Goal: Task Accomplishment & Management: Complete application form

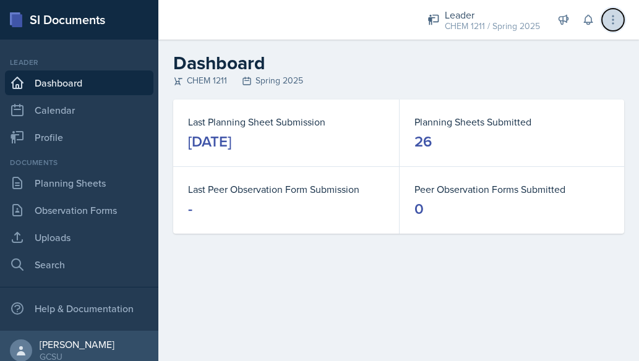
click at [623, 22] on button at bounding box center [613, 20] width 22 height 22
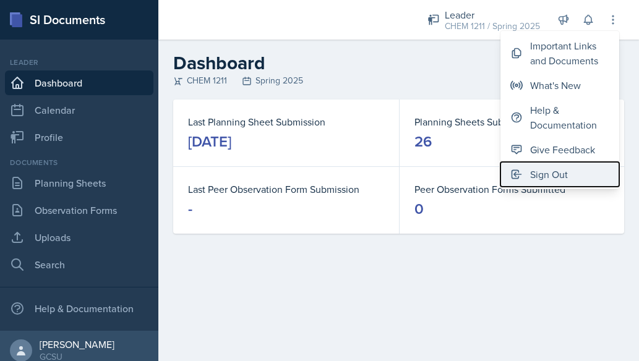
click at [539, 168] on div "Sign Out" at bounding box center [549, 174] width 38 height 15
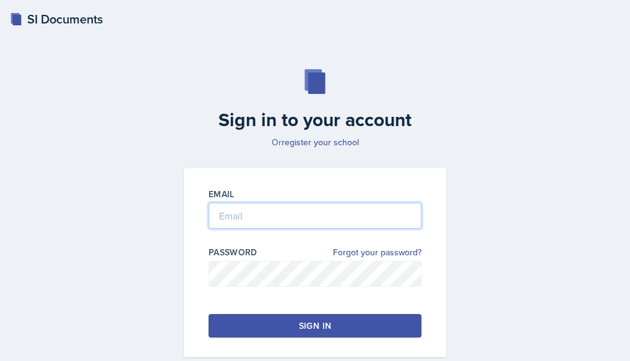
click at [220, 223] on input "email" at bounding box center [314, 216] width 213 height 26
type input "[PERSON_NAME][EMAIL_ADDRESS][PERSON_NAME][DOMAIN_NAME]"
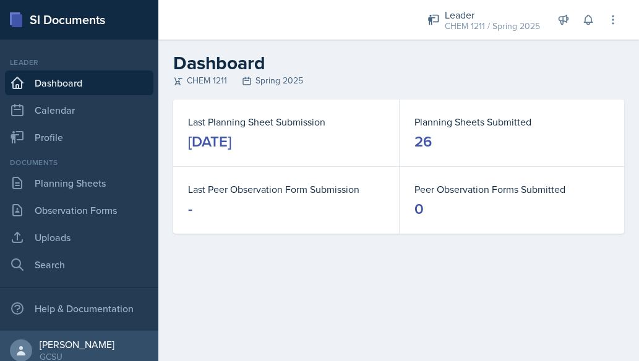
drag, startPoint x: 218, startPoint y: 237, endPoint x: 301, endPoint y: 327, distance: 122.2
click at [301, 327] on main "Dashboard CHEM 1211 Spring 2025 Last Planning Sheet Submission [DATE] Planning …" at bounding box center [398, 201] width 481 height 322
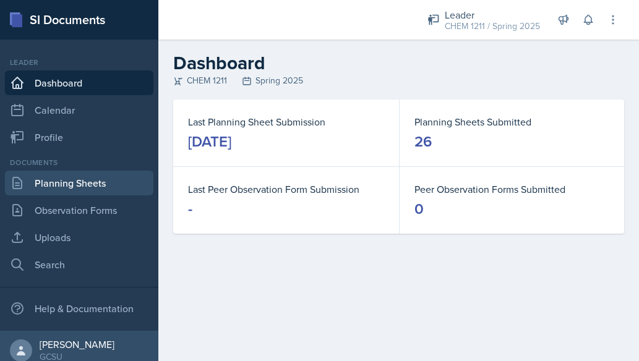
click at [98, 189] on link "Planning Sheets" at bounding box center [79, 183] width 148 height 25
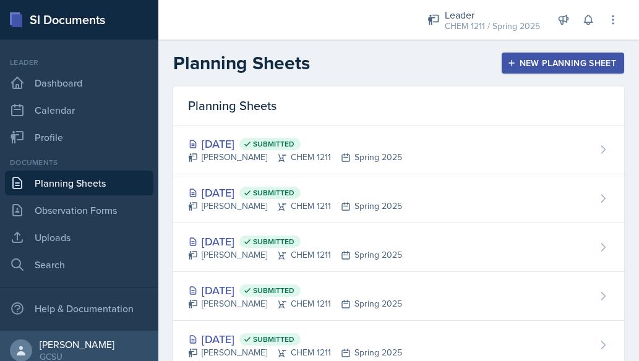
click at [539, 64] on div "New Planning Sheet" at bounding box center [563, 63] width 106 height 10
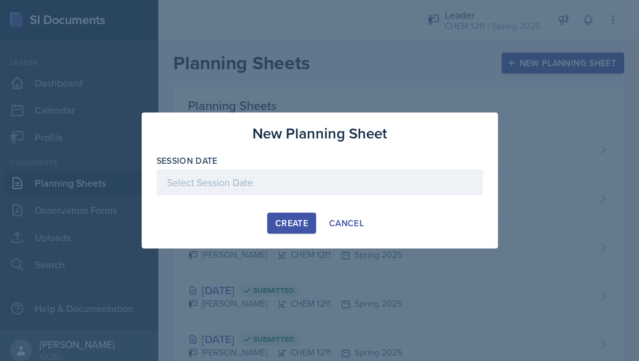
click at [209, 179] on div at bounding box center [320, 182] width 327 height 26
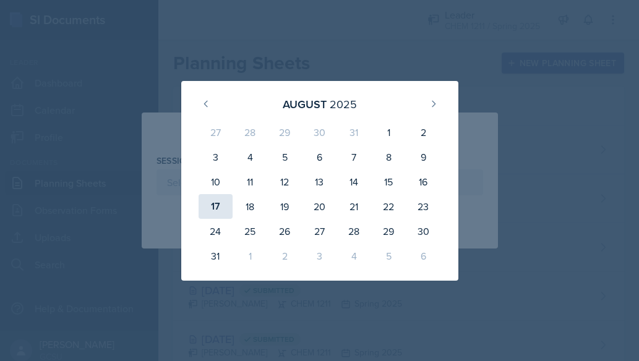
click at [214, 206] on div "17" at bounding box center [216, 206] width 35 height 25
type input "[DATE]"
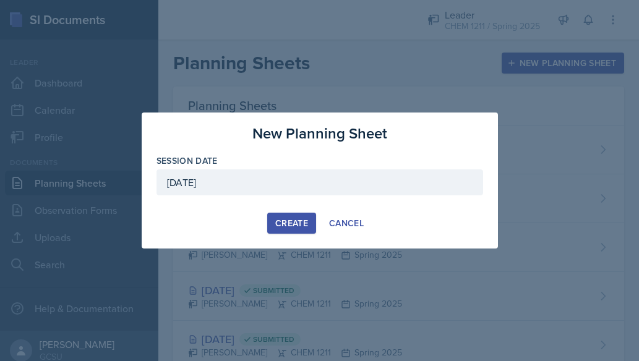
click at [290, 225] on div "Create" at bounding box center [291, 223] width 33 height 10
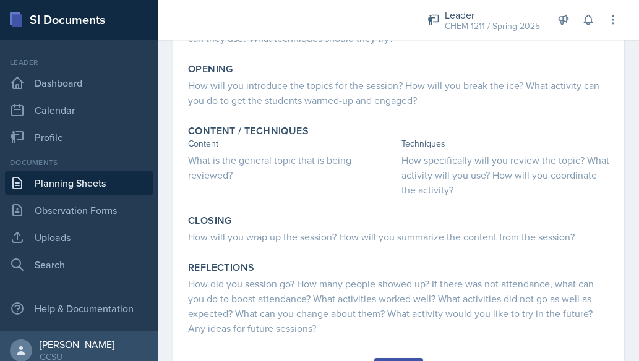
scroll to position [216, 0]
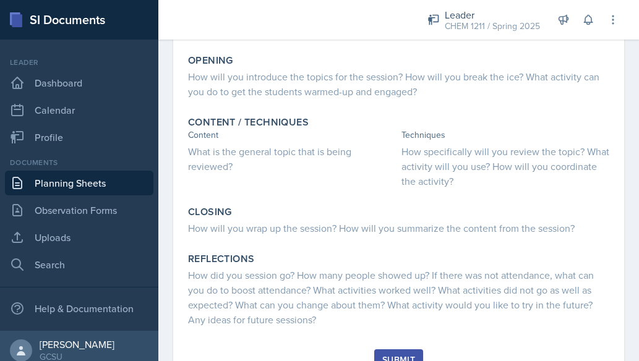
click at [80, 187] on link "Planning Sheets" at bounding box center [79, 183] width 148 height 25
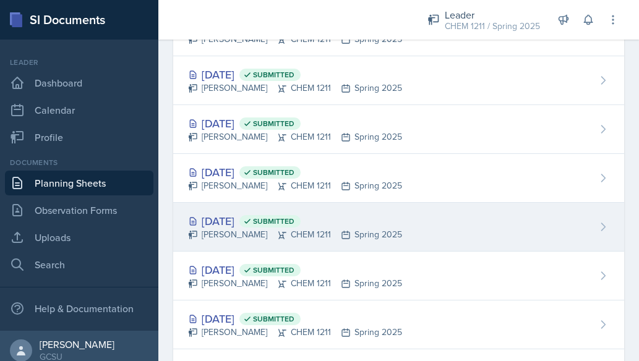
click at [228, 228] on div "[PERSON_NAME] CHEM 1211 Spring 2025" at bounding box center [295, 234] width 214 height 13
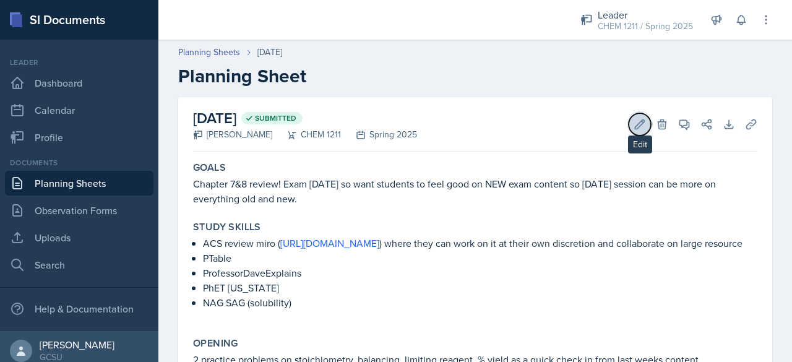
click at [629, 119] on button "Edit" at bounding box center [640, 124] width 22 height 22
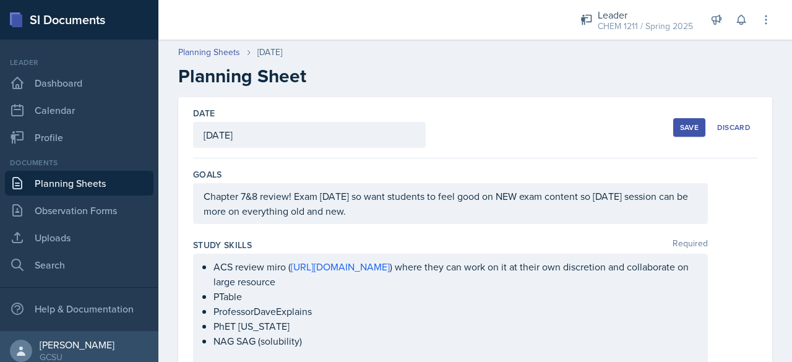
click at [638, 127] on div "Save" at bounding box center [689, 127] width 19 height 10
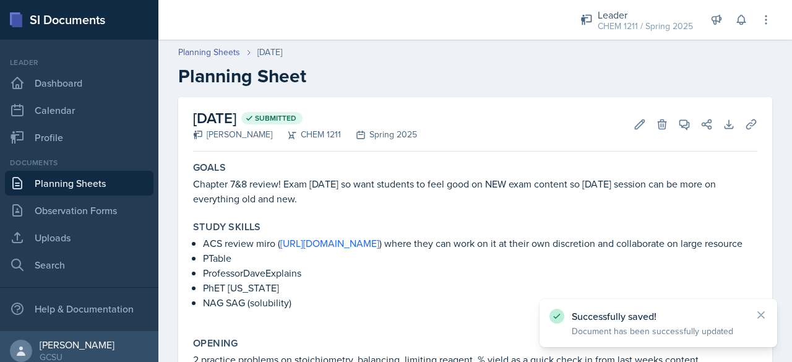
click at [59, 184] on link "Planning Sheets" at bounding box center [79, 183] width 148 height 25
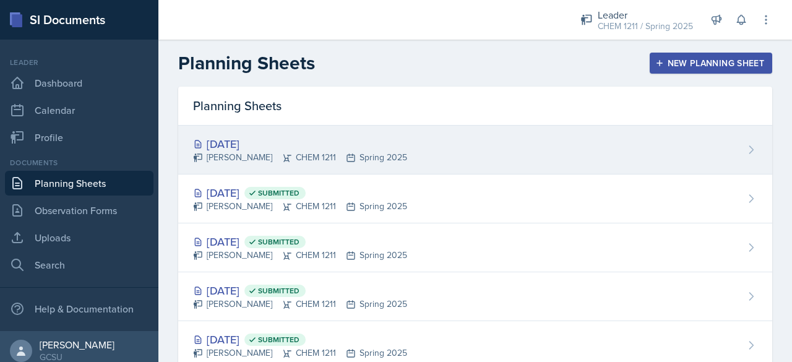
click at [286, 142] on div "[DATE]" at bounding box center [300, 143] width 214 height 17
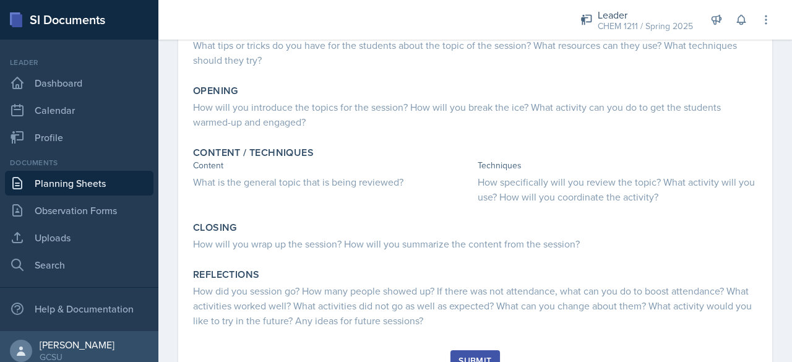
scroll to position [239, 0]
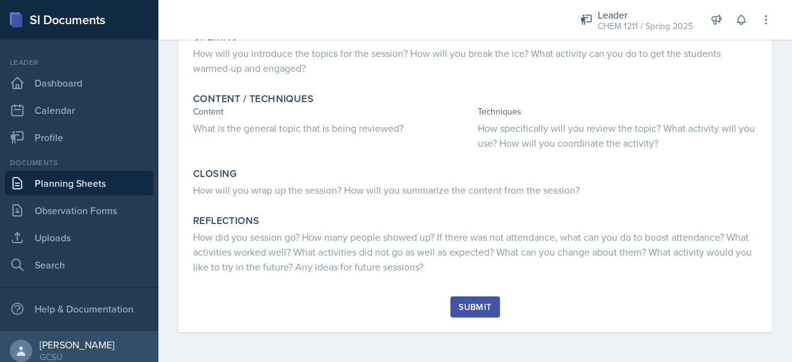
click at [468, 307] on div "Submit" at bounding box center [474, 307] width 33 height 10
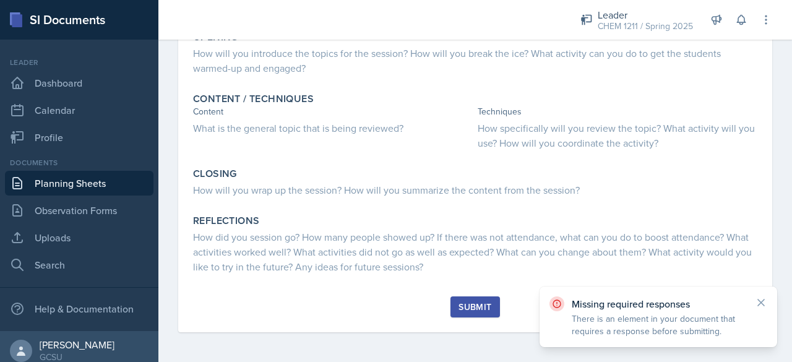
drag, startPoint x: 363, startPoint y: 313, endPoint x: 359, endPoint y: 307, distance: 7.2
click at [359, 307] on div "Submit" at bounding box center [475, 314] width 564 height 36
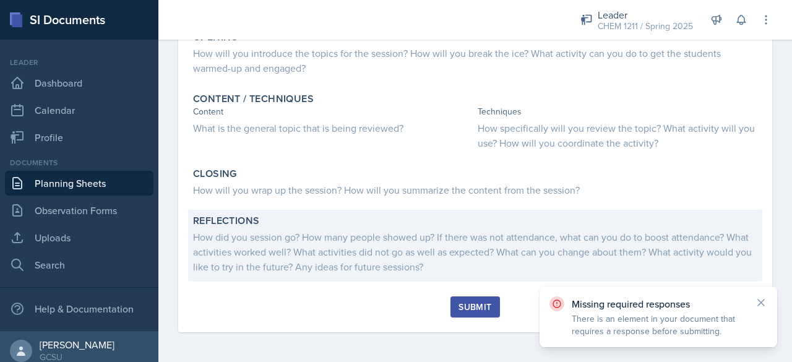
click at [399, 234] on div "How did you session go? How many people showed up? If there was not attendance,…" at bounding box center [475, 252] width 564 height 45
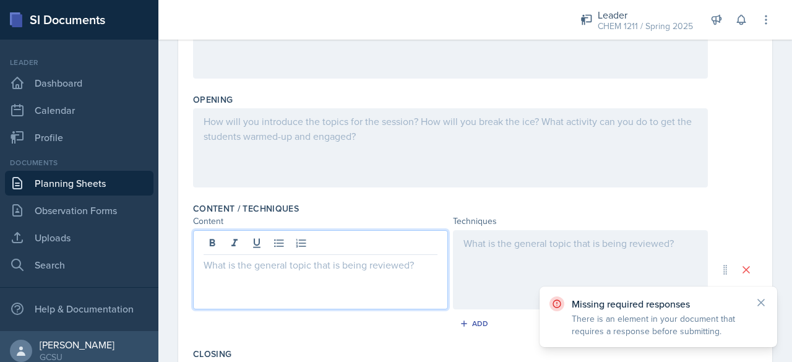
click at [340, 249] on div at bounding box center [320, 269] width 255 height 79
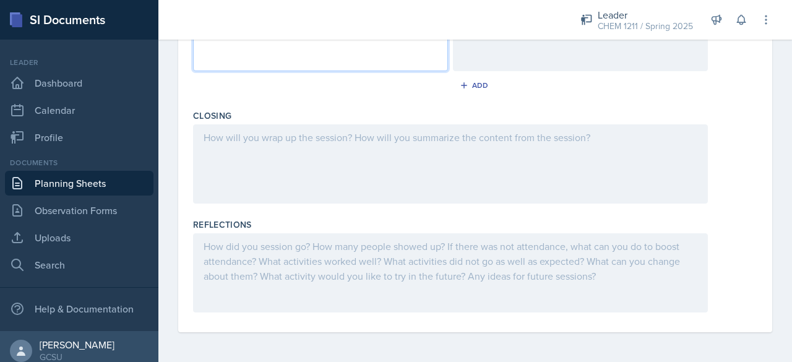
scroll to position [0, 0]
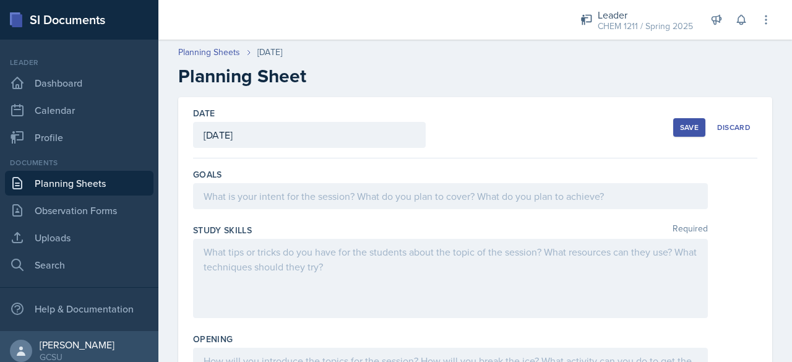
click at [638, 120] on button "Save" at bounding box center [689, 127] width 32 height 19
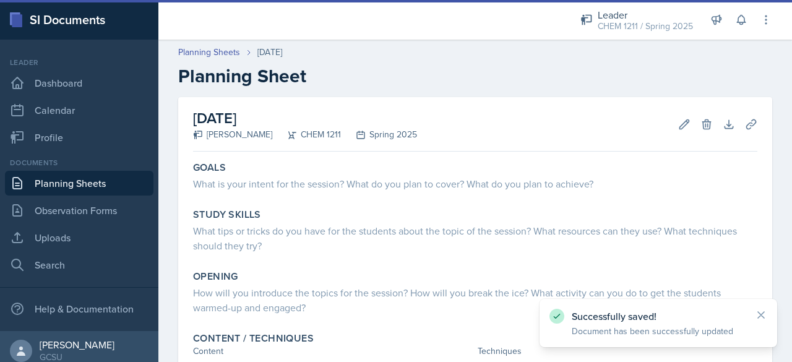
scroll to position [222, 0]
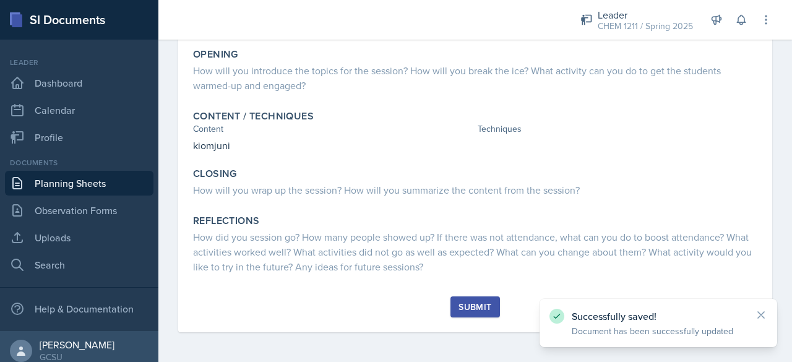
click at [475, 307] on div "Submit" at bounding box center [474, 307] width 33 height 10
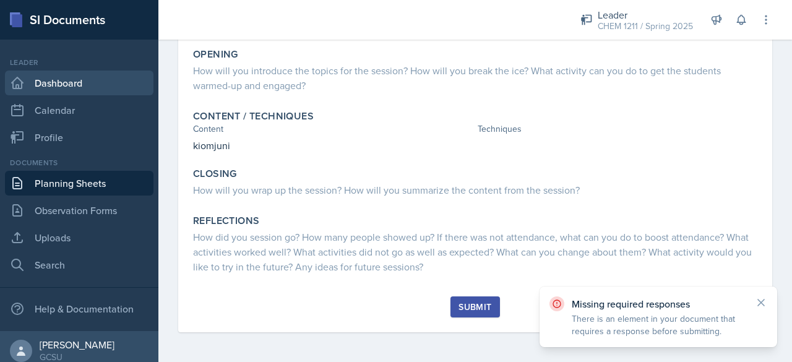
click at [38, 94] on link "Dashboard" at bounding box center [79, 83] width 148 height 25
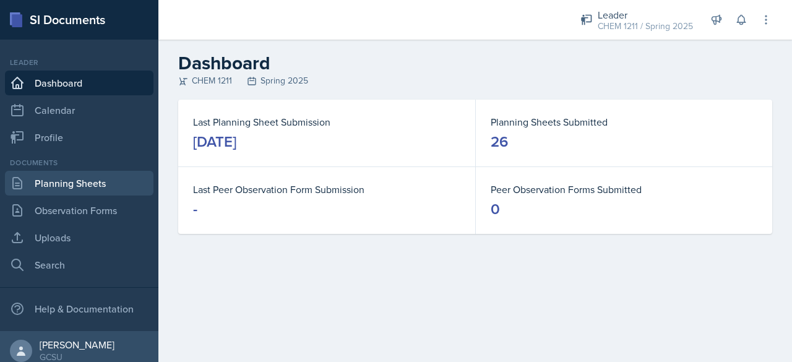
click at [101, 174] on link "Planning Sheets" at bounding box center [79, 183] width 148 height 25
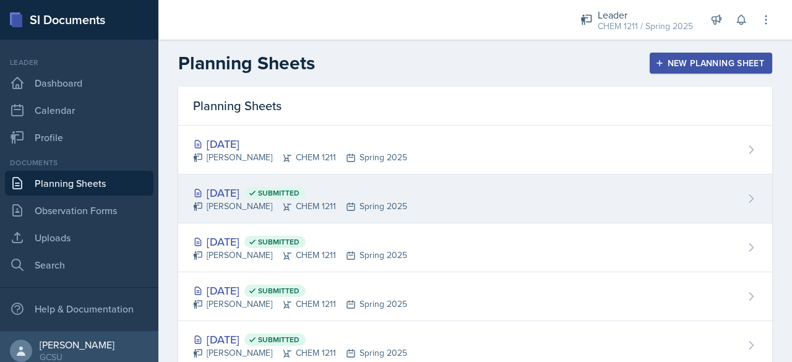
click at [290, 195] on span "Submitted" at bounding box center [274, 193] width 61 height 12
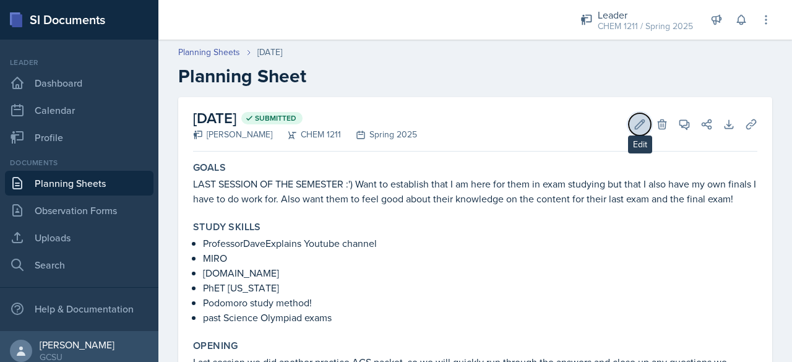
click at [633, 126] on icon at bounding box center [639, 124] width 12 height 12
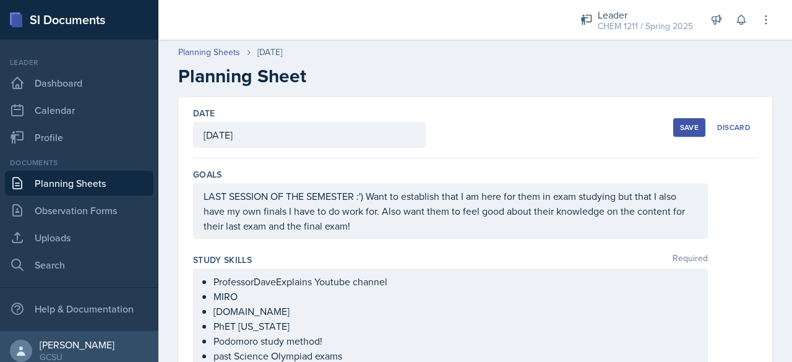
click at [638, 130] on div "Save" at bounding box center [689, 127] width 19 height 10
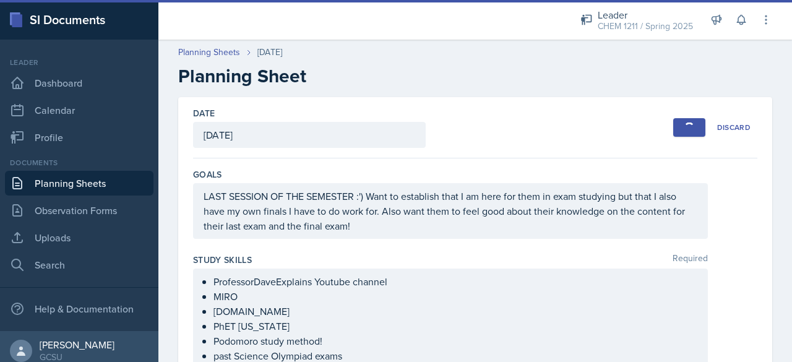
scroll to position [186, 0]
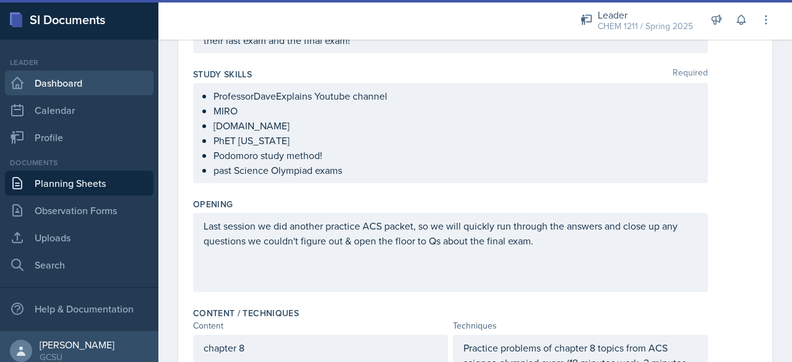
click at [88, 81] on link "Dashboard" at bounding box center [79, 83] width 148 height 25
